Goal: Find specific page/section: Find specific page/section

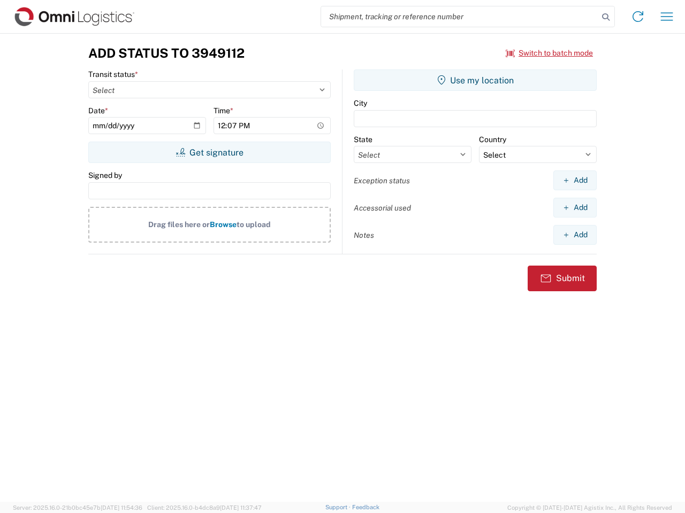
click at [459, 17] on input "search" at bounding box center [459, 16] width 277 height 20
click at [605, 17] on icon at bounding box center [605, 17] width 15 height 15
click at [637, 17] on icon at bounding box center [637, 16] width 17 height 17
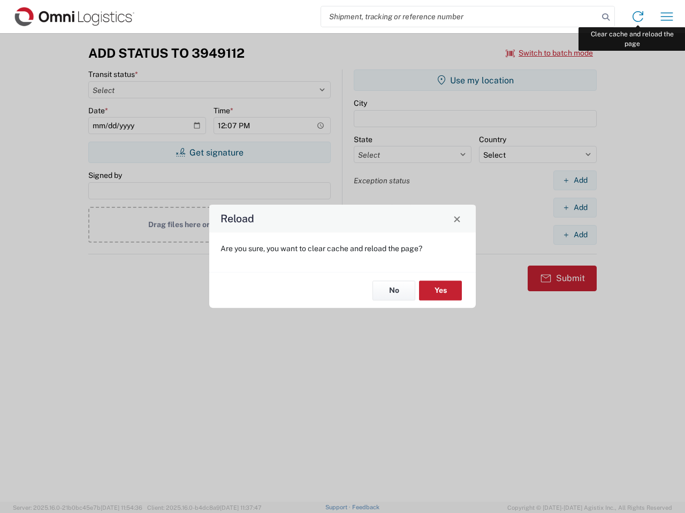
click at [666, 17] on div "Reload Are you sure, you want to clear cache and reload the page? No Yes" at bounding box center [342, 256] width 685 height 513
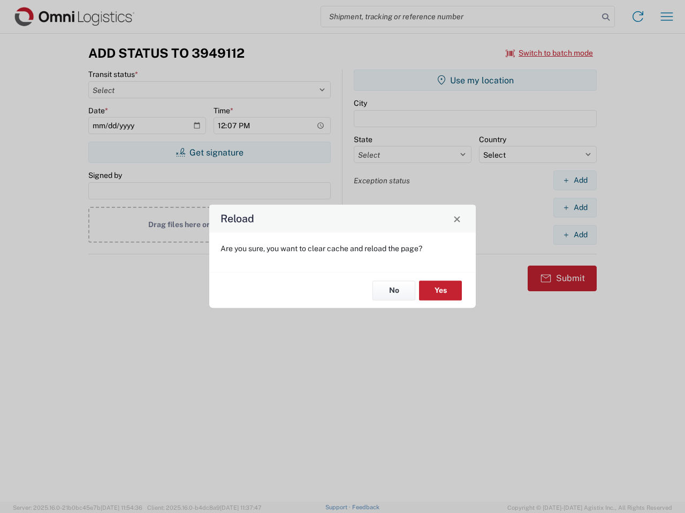
click at [549, 53] on div "Reload Are you sure, you want to clear cache and reload the page? No Yes" at bounding box center [342, 256] width 685 height 513
click at [209, 152] on div "Reload Are you sure, you want to clear cache and reload the page? No Yes" at bounding box center [342, 256] width 685 height 513
click at [475, 80] on div "Reload Are you sure, you want to clear cache and reload the page? No Yes" at bounding box center [342, 256] width 685 height 513
click at [574, 180] on div "Reload Are you sure, you want to clear cache and reload the page? No Yes" at bounding box center [342, 256] width 685 height 513
click at [574, 207] on div "Reload Are you sure, you want to clear cache and reload the page? No Yes" at bounding box center [342, 256] width 685 height 513
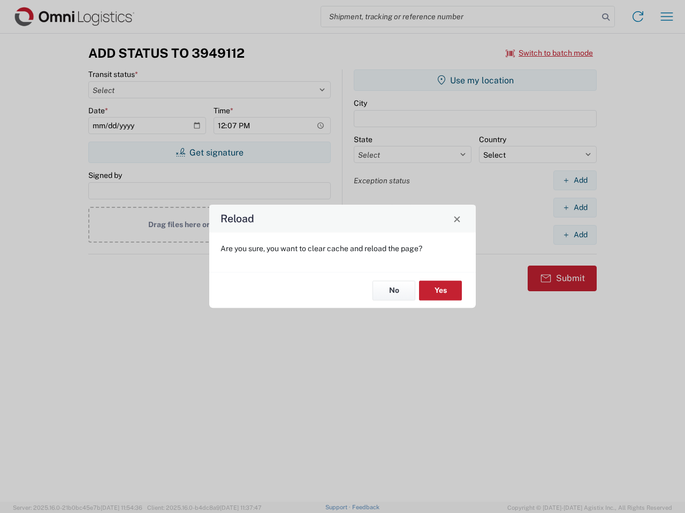
click at [574, 235] on div "Reload Are you sure, you want to clear cache and reload the page? No Yes" at bounding box center [342, 256] width 685 height 513
